Goal: Task Accomplishment & Management: Manage account settings

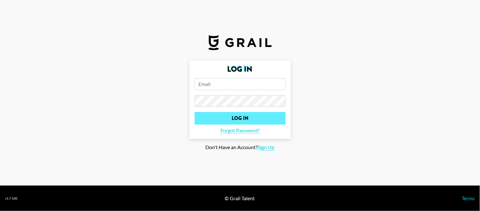
type input "[PERSON_NAME][EMAIL_ADDRESS][PERSON_NAME][DOMAIN_NAME]"
click at [248, 116] on input "Log In" at bounding box center [240, 118] width 91 height 13
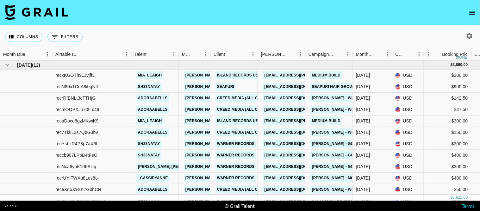
click at [213, 39] on div "Columns 0 Filters + Booking" at bounding box center [240, 36] width 480 height 23
click at [475, 10] on icon "open drawer" at bounding box center [473, 13] width 8 height 8
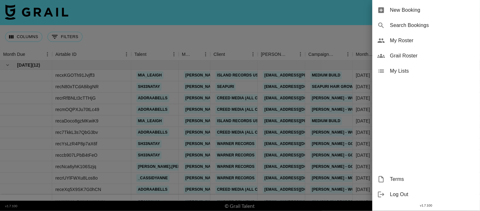
click at [416, 35] on div "My Roster" at bounding box center [427, 40] width 108 height 15
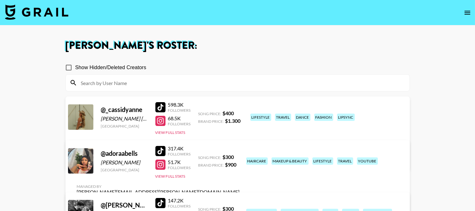
click at [240, 156] on link "View/Edit Details" at bounding box center [158, 159] width 163 height 6
click at [337, 121] on div "lipsync" at bounding box center [346, 116] width 18 height 7
click at [169, 131] on button "View Full Stats" at bounding box center [170, 132] width 30 height 5
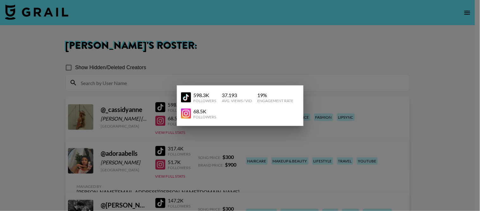
click at [419, 104] on div at bounding box center [240, 105] width 480 height 211
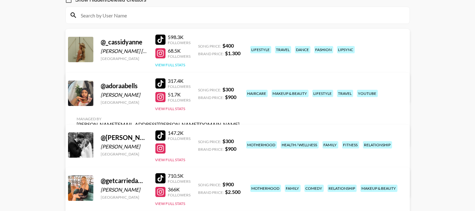
scroll to position [62, 0]
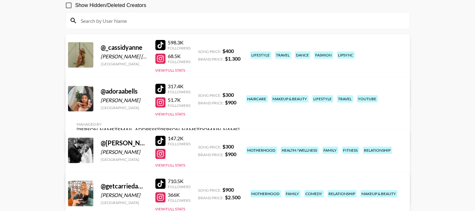
click at [240, 94] on link "View/Edit Details" at bounding box center [158, 97] width 163 height 6
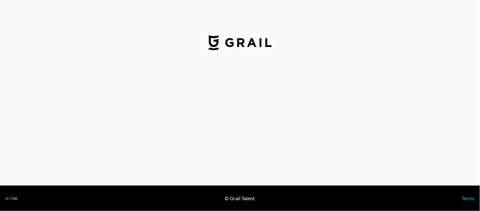
select select "USD"
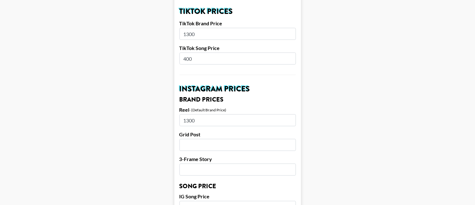
scroll to position [176, 0]
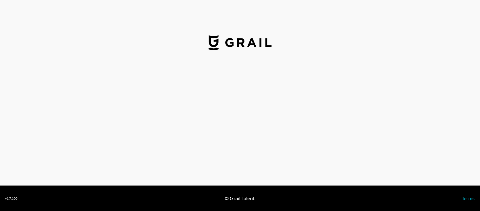
select select "USD"
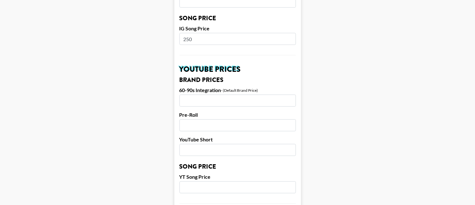
scroll to position [266, 0]
